Goal: Information Seeking & Learning: Find specific fact

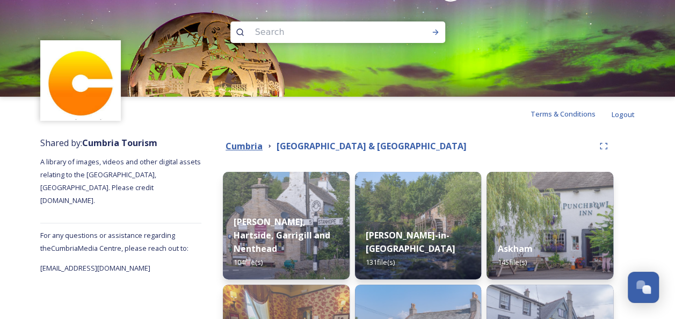
click at [240, 148] on strong "Cumbria" at bounding box center [243, 146] width 37 height 12
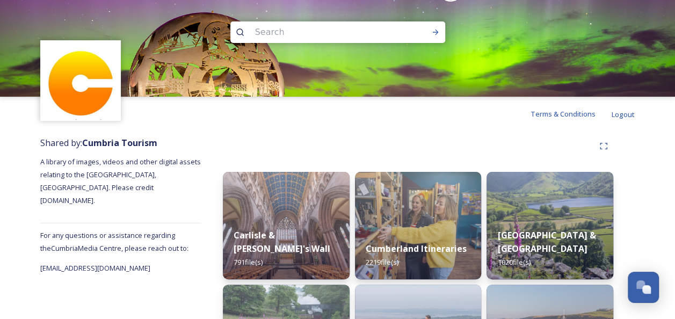
click at [282, 32] on input at bounding box center [323, 32] width 147 height 24
type input "Kendal"
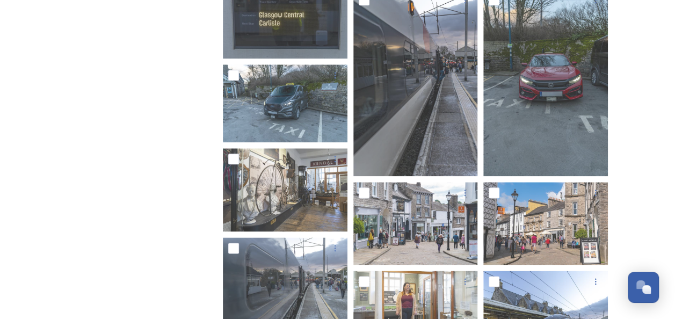
scroll to position [650, 0]
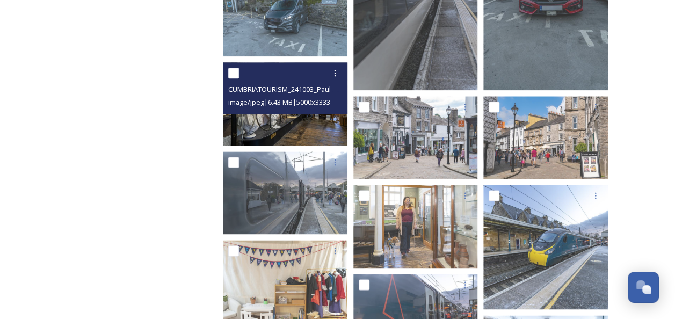
click at [302, 118] on img at bounding box center [285, 103] width 125 height 83
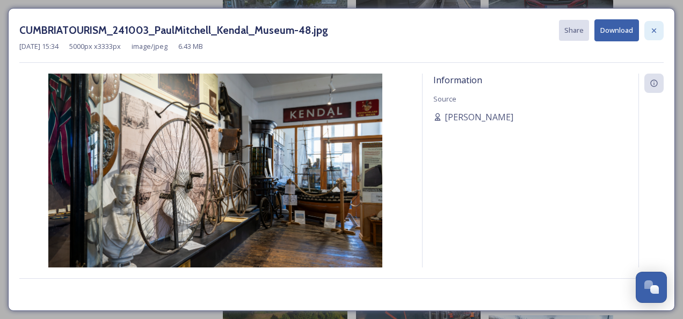
click at [655, 30] on icon at bounding box center [654, 30] width 4 height 4
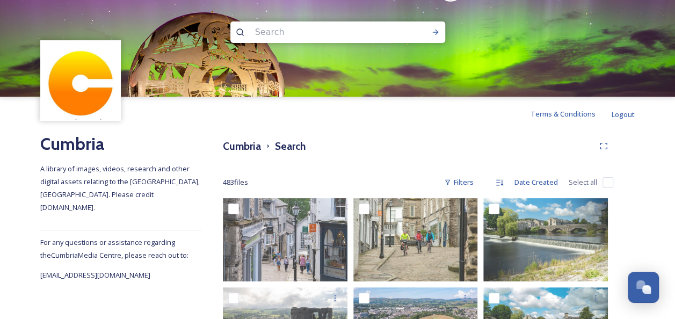
click at [283, 32] on input at bounding box center [323, 32] width 147 height 24
type input "windermere lake cruises"
